Goal: Task Accomplishment & Management: Manage account settings

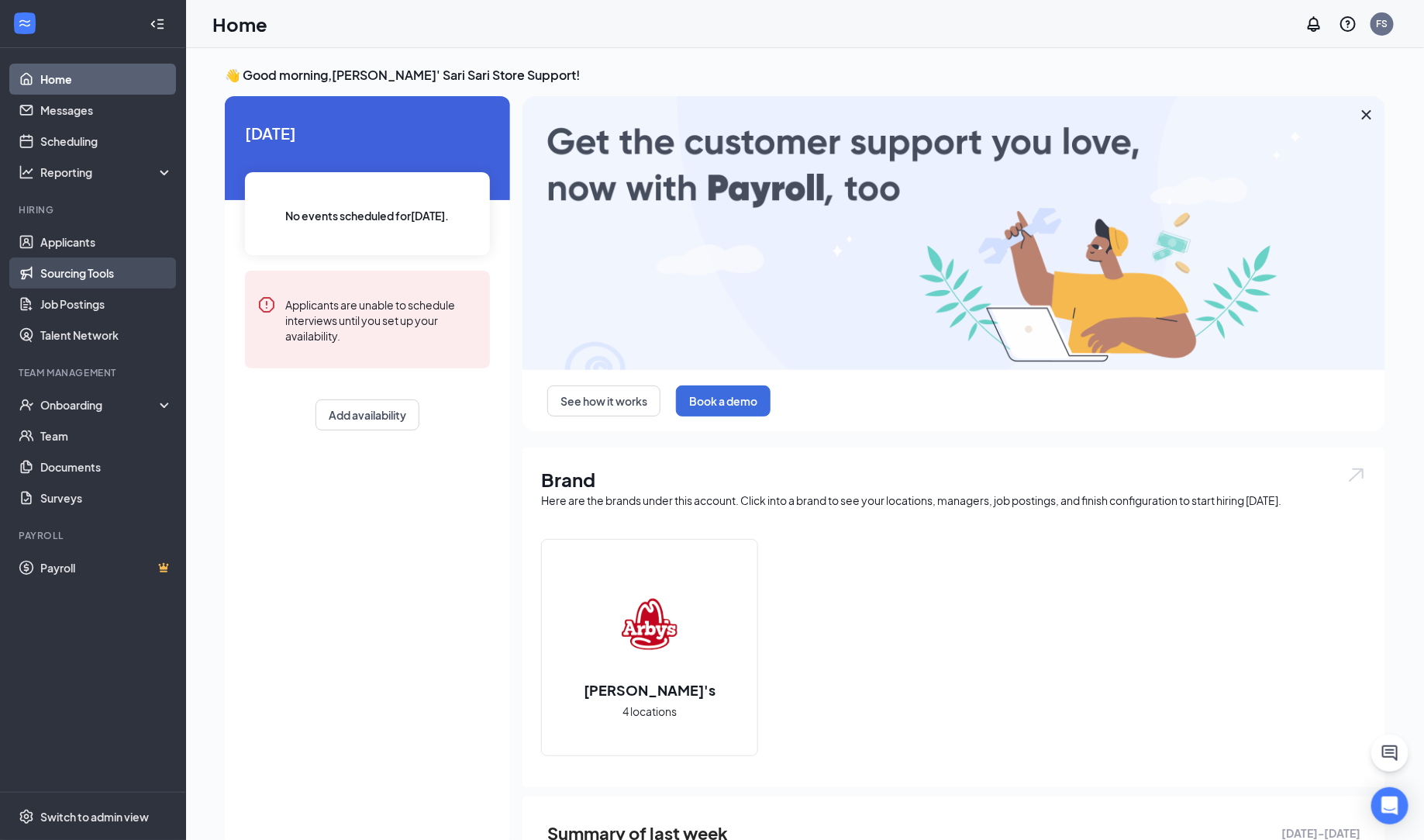
click at [109, 273] on link "Sourcing Tools" at bounding box center [106, 272] width 133 height 31
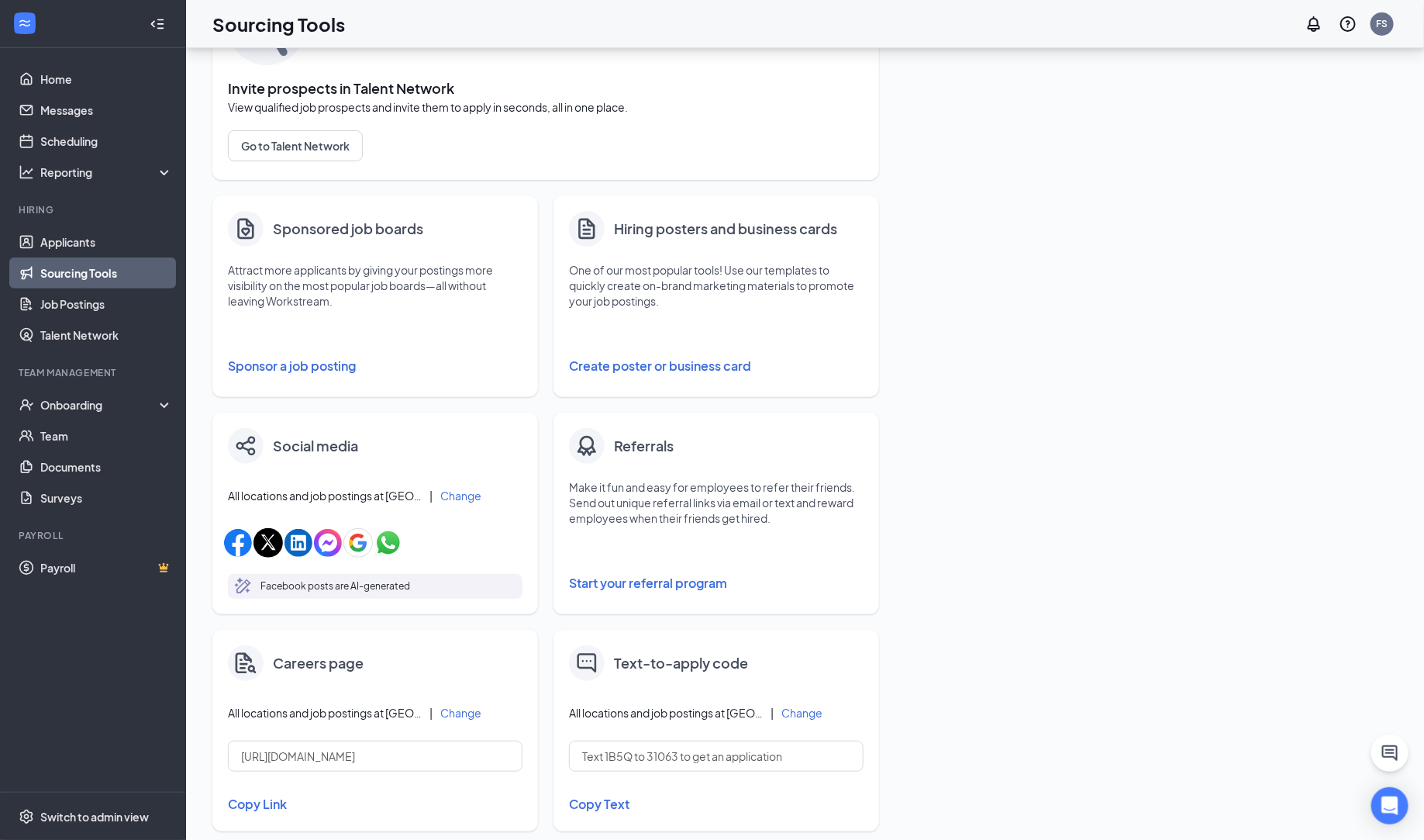
scroll to position [24, 0]
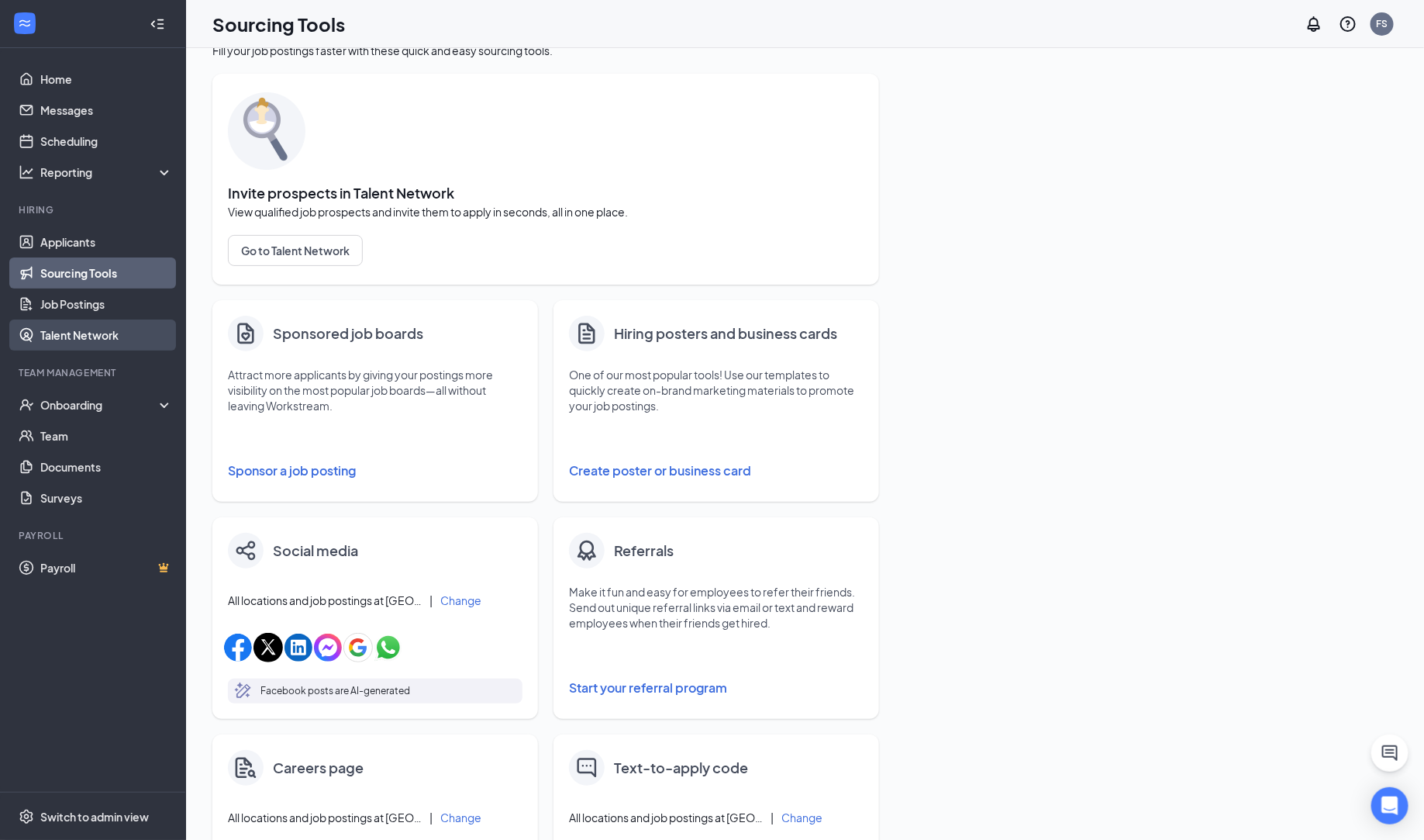
click at [82, 333] on link "Talent Network" at bounding box center [106, 334] width 133 height 31
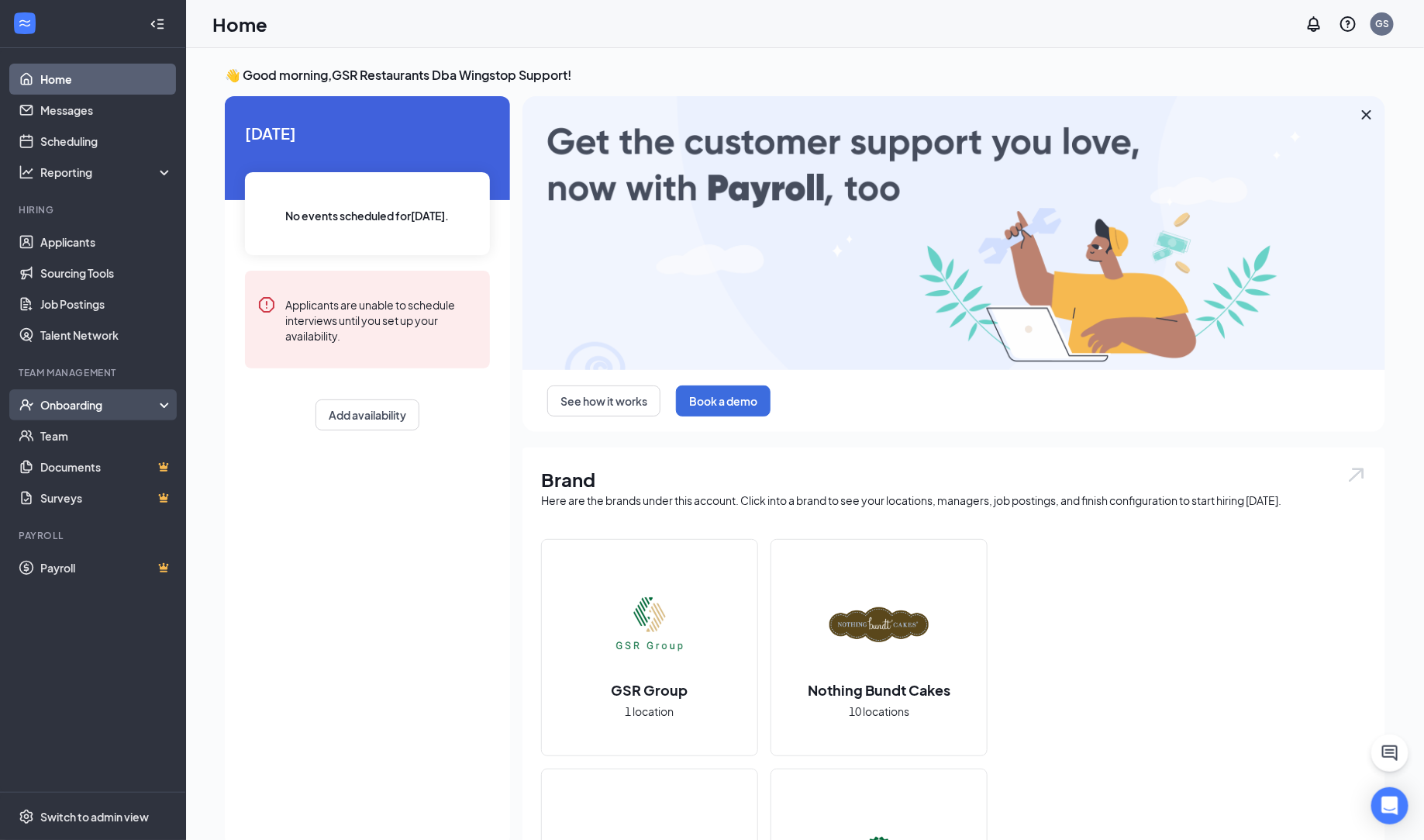
click at [73, 407] on div "Onboarding" at bounding box center [99, 405] width 119 height 16
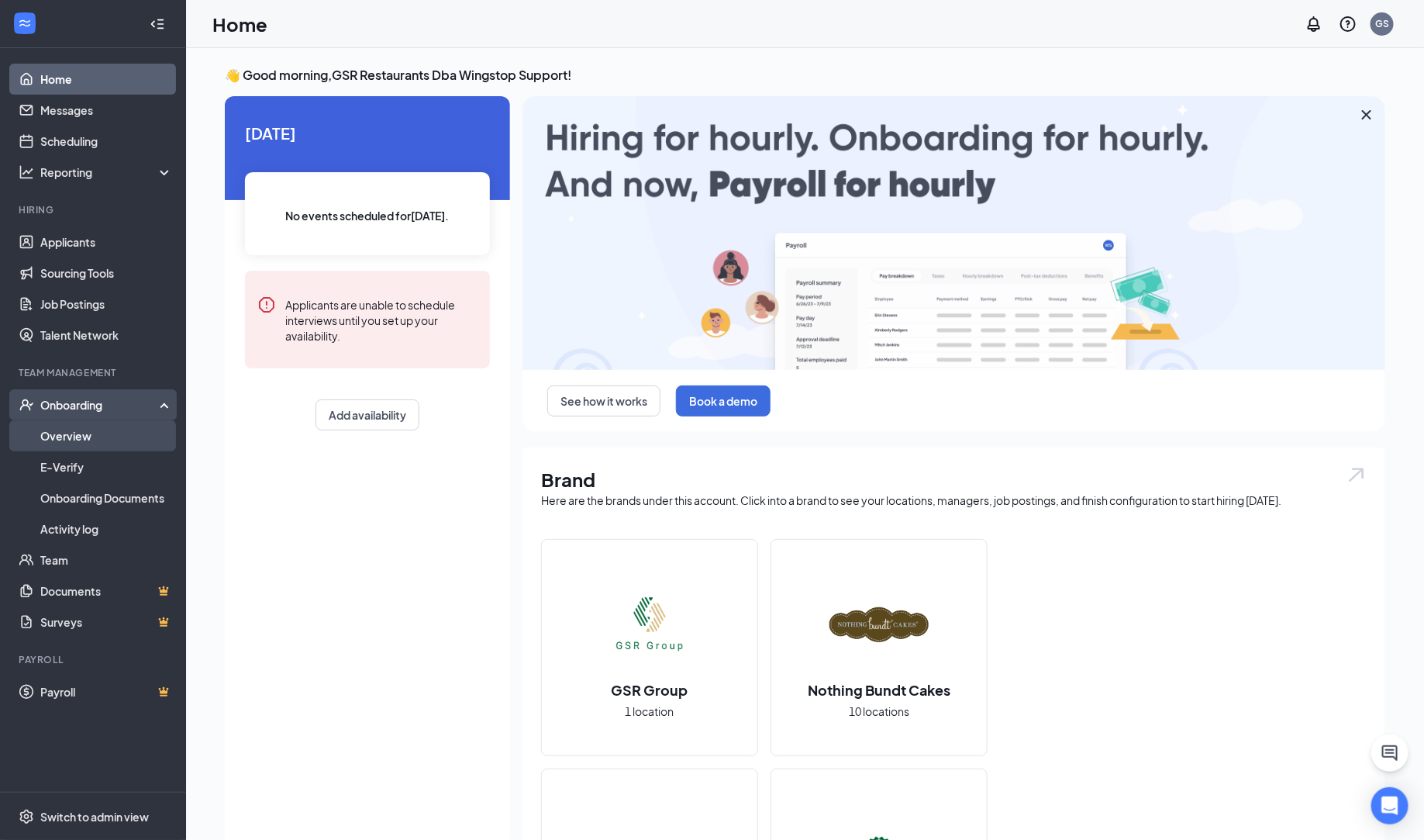
click at [85, 436] on link "Overview" at bounding box center [106, 435] width 133 height 31
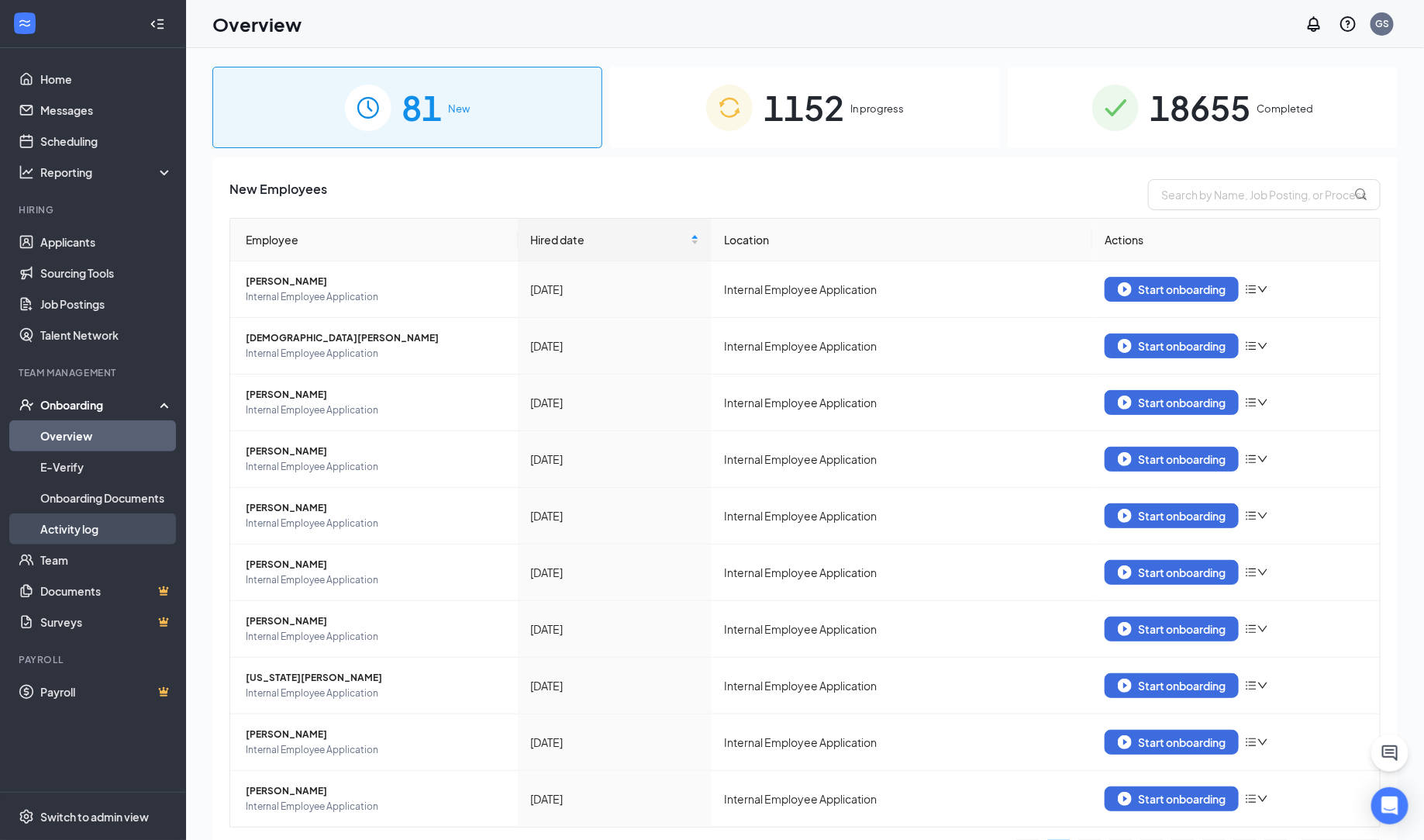
click at [104, 519] on link "Activity log" at bounding box center [106, 528] width 133 height 31
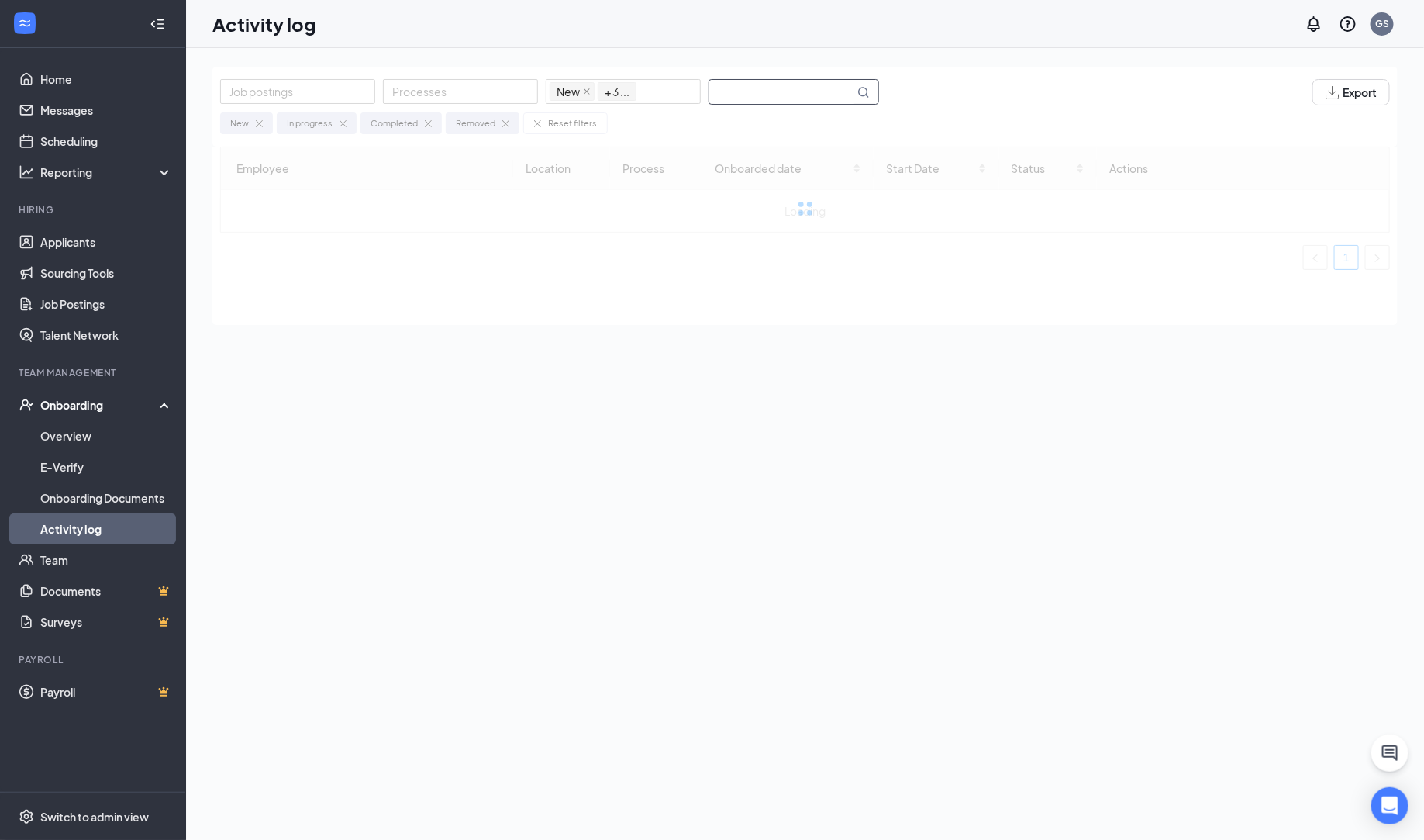
click at [764, 87] on input "text" at bounding box center [781, 92] width 145 height 24
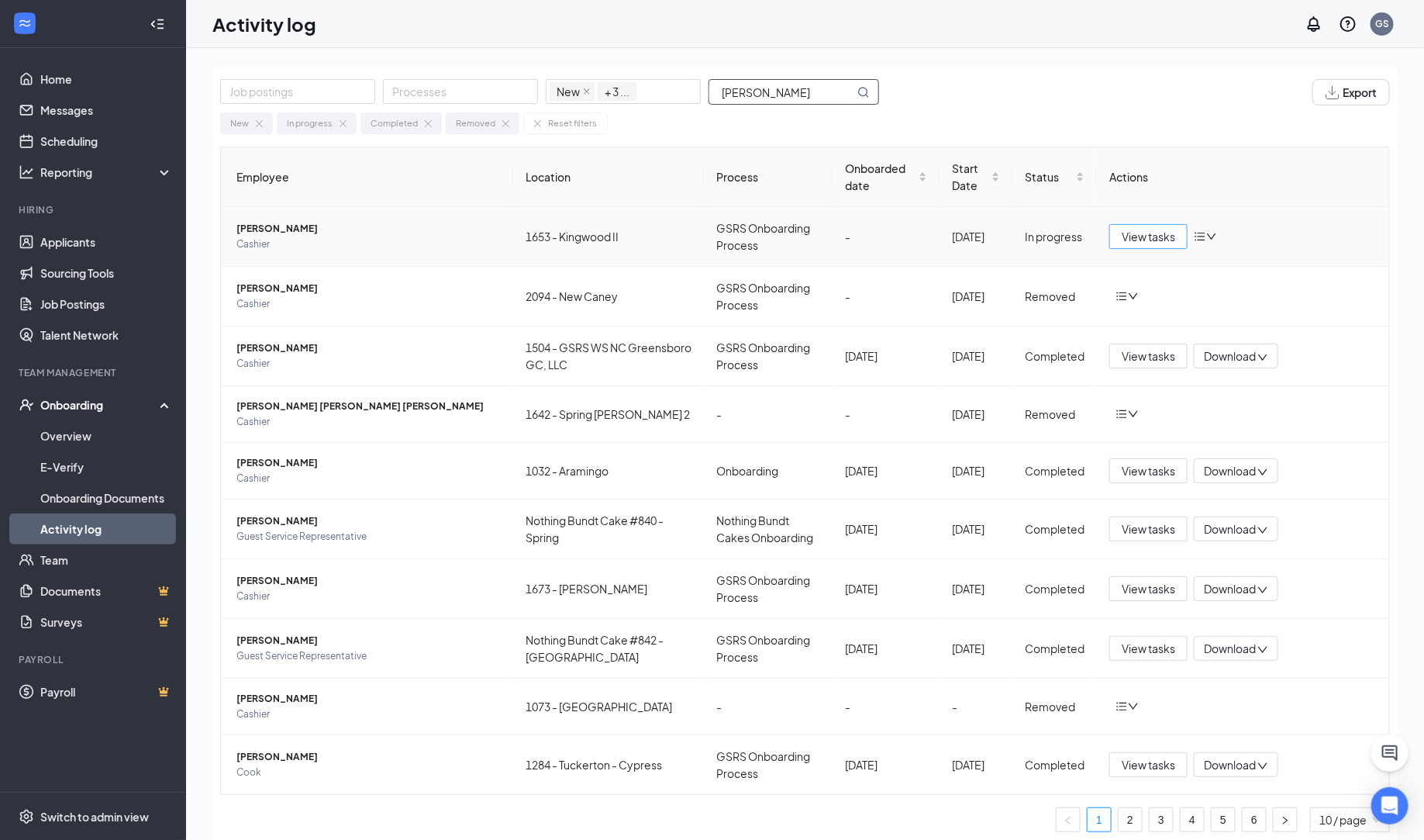
type input "[PERSON_NAME]"
click at [1132, 235] on span "View tasks" at bounding box center [1148, 236] width 53 height 17
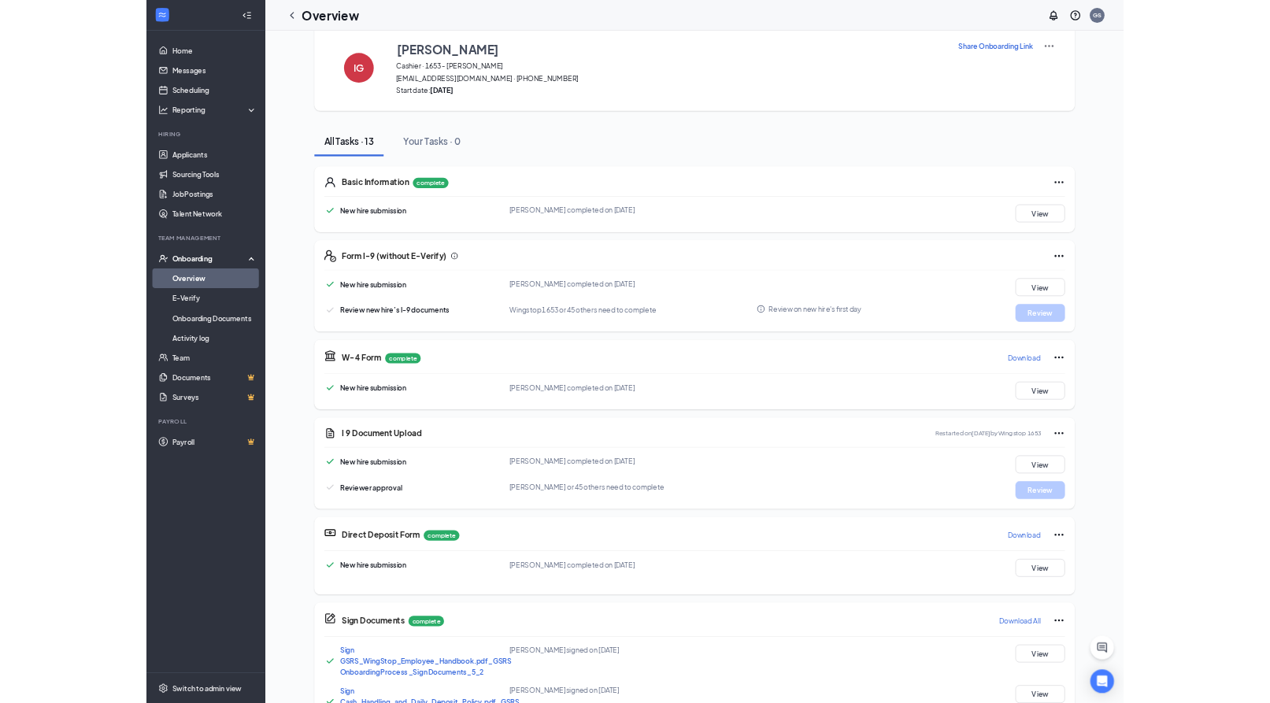
scroll to position [29, 0]
